Goal: Task Accomplishment & Management: Manage account settings

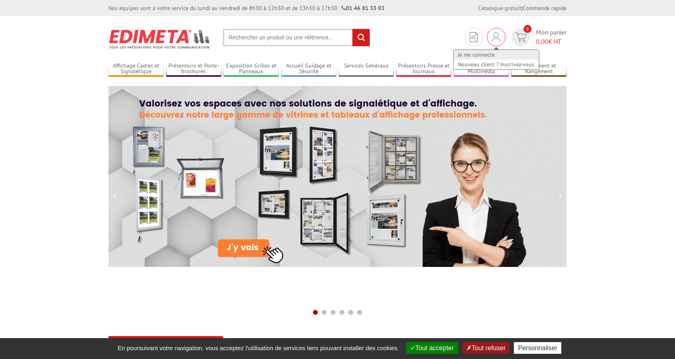
click at [487, 55] on link "Je me connecte" at bounding box center [496, 55] width 85 height 10
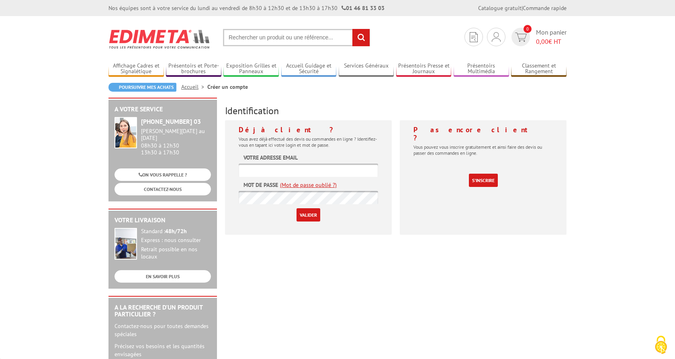
type input "m3communication@hotmail.fr"
click at [317, 217] on input "Valider" at bounding box center [309, 214] width 24 height 13
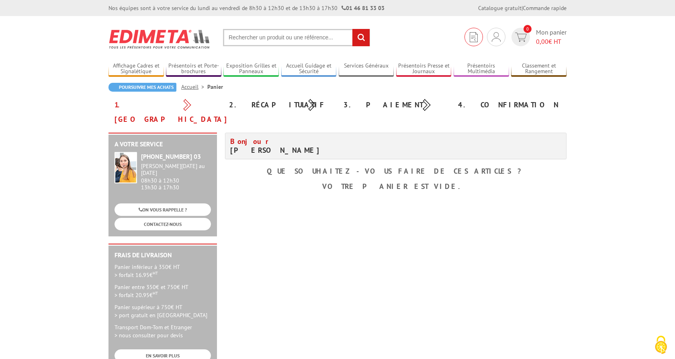
click at [473, 40] on img at bounding box center [474, 37] width 8 height 10
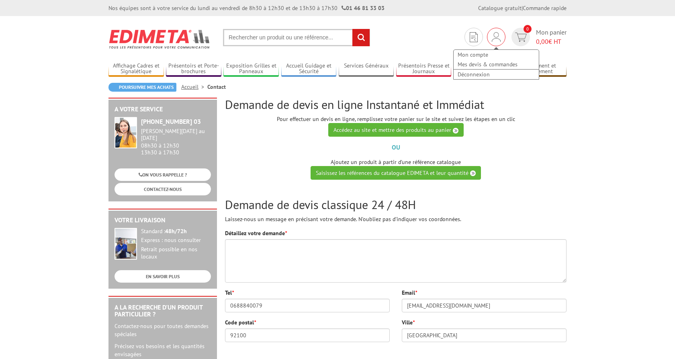
click at [495, 39] on img at bounding box center [496, 37] width 9 height 10
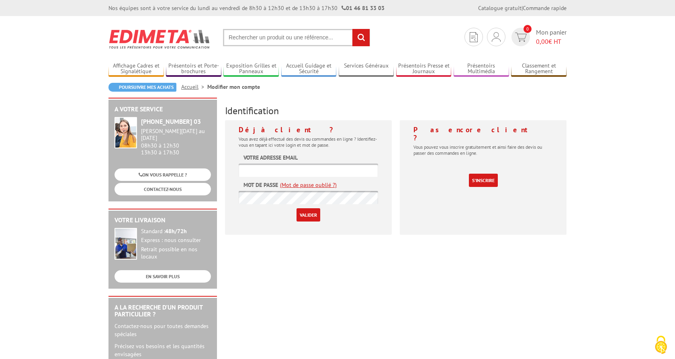
type input "[EMAIL_ADDRESS][DOMAIN_NAME]"
click at [313, 217] on input "Valider" at bounding box center [309, 214] width 24 height 13
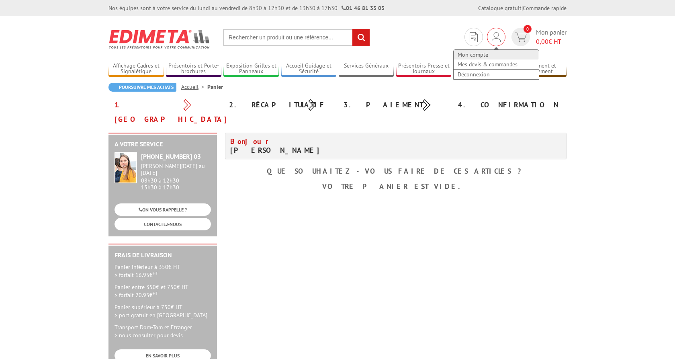
click at [489, 55] on link "Mon compte" at bounding box center [496, 55] width 85 height 10
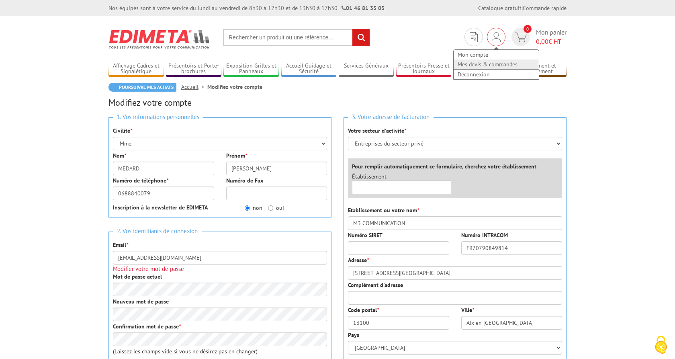
click at [479, 63] on link "Mes devis & commandes" at bounding box center [496, 64] width 85 height 10
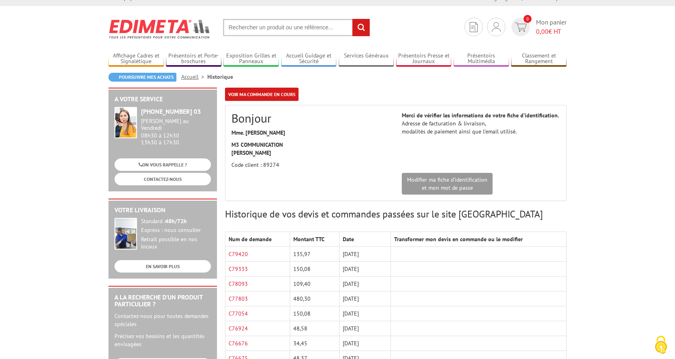
scroll to position [11, 0]
